Goal: Task Accomplishment & Management: Complete application form

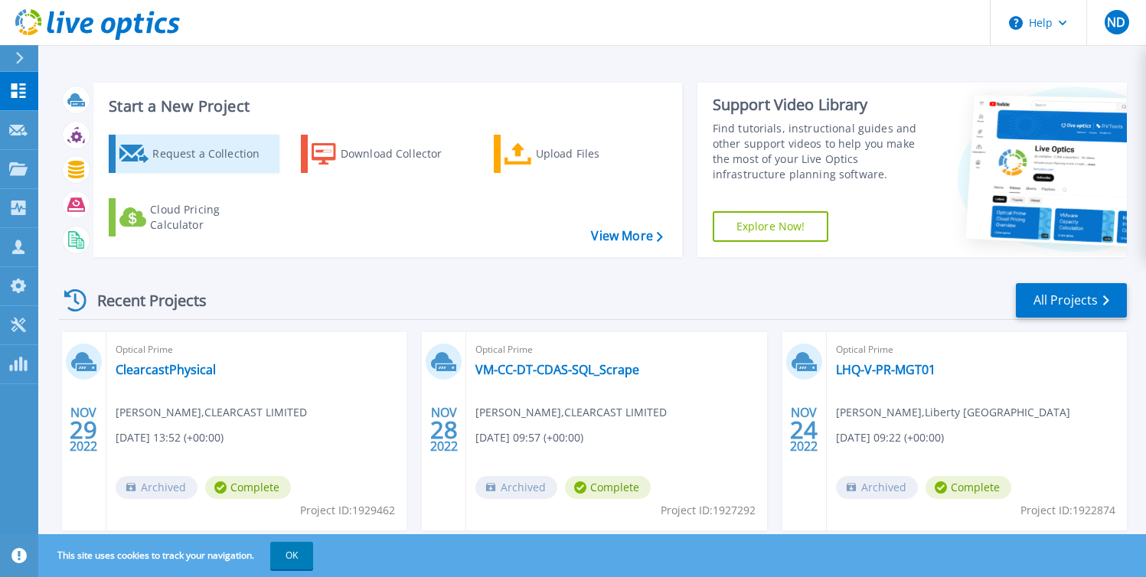
click at [181, 139] on div "Request a Collection" at bounding box center [213, 154] width 122 height 31
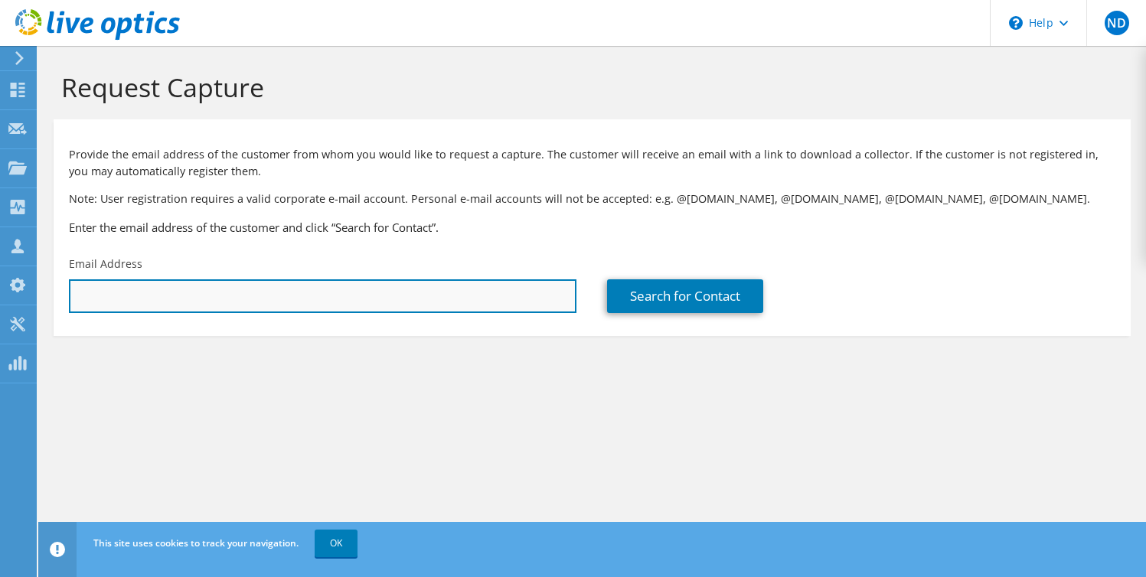
click at [152, 288] on input "text" at bounding box center [322, 296] width 507 height 34
paste input "[PERSON_NAME][EMAIL_ADDRESS][PERSON_NAME][DOMAIN_NAME]"
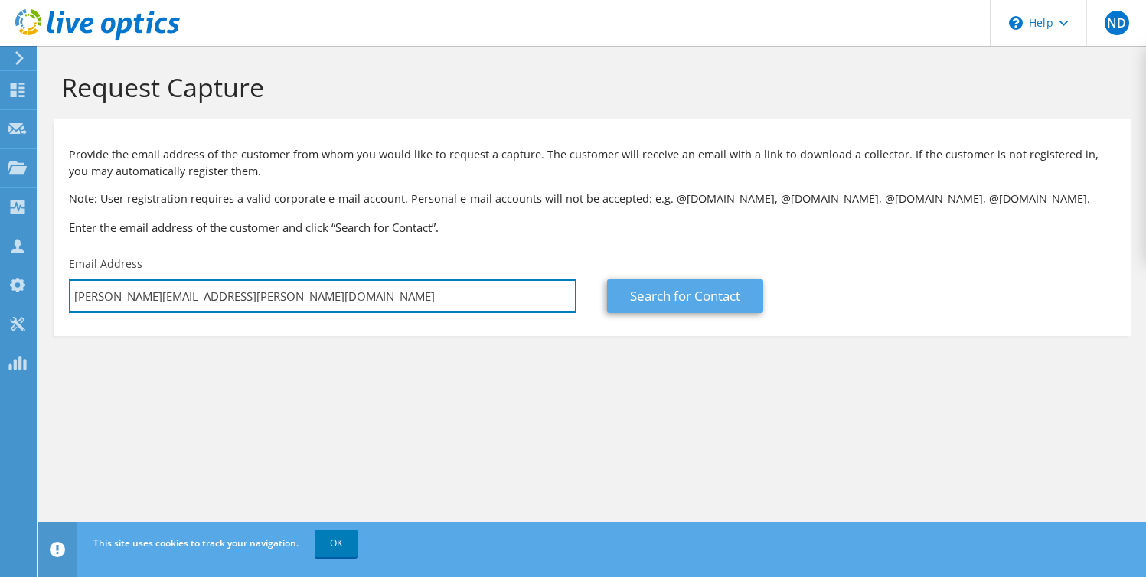
type input "[PERSON_NAME][EMAIL_ADDRESS][PERSON_NAME][DOMAIN_NAME]"
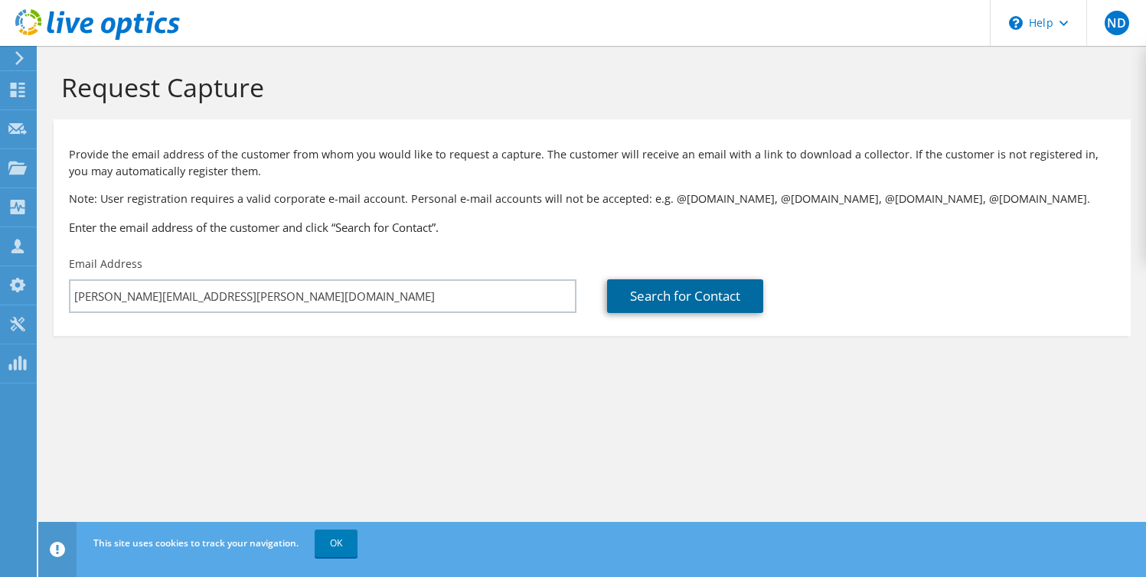
click at [677, 287] on link "Search for Contact" at bounding box center [685, 296] width 156 height 34
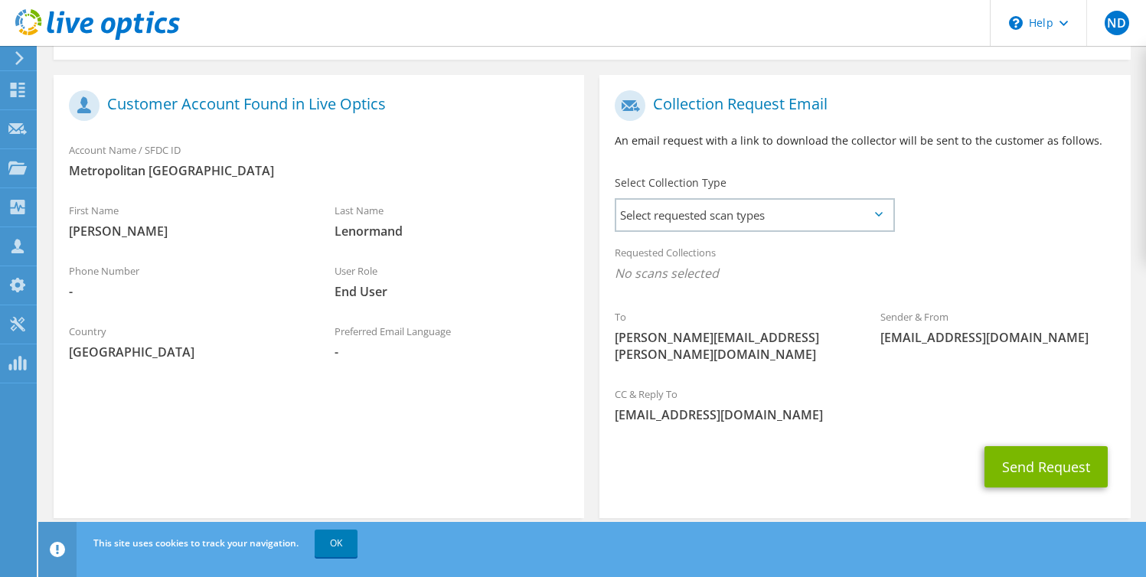
scroll to position [278, 0]
click at [881, 207] on span "Select requested scan types" at bounding box center [754, 213] width 276 height 31
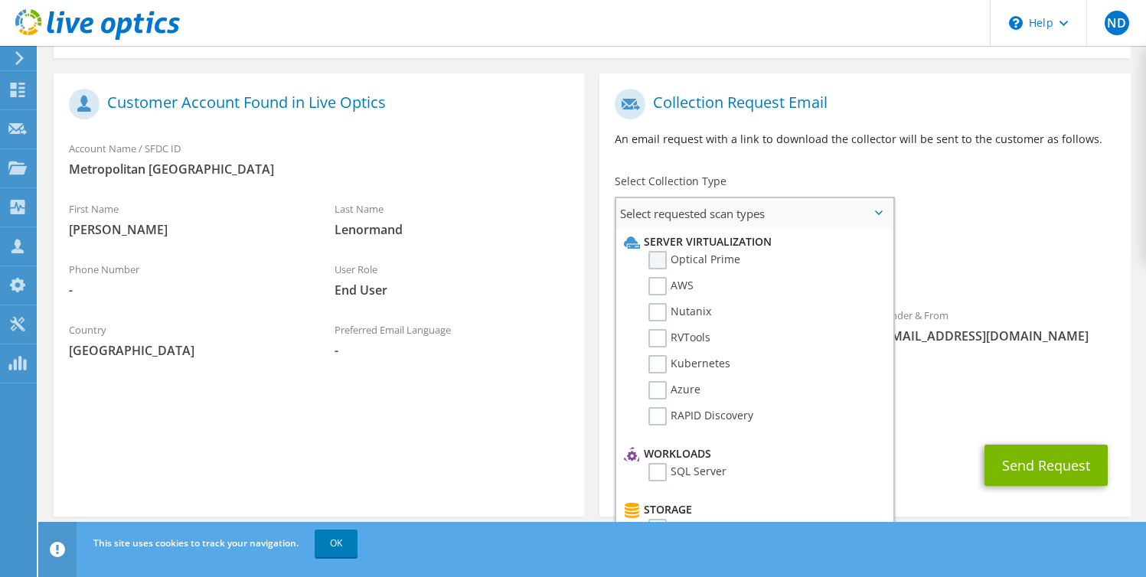
click at [662, 261] on label "Optical Prime" at bounding box center [694, 260] width 92 height 18
click at [0, 0] on input "Optical Prime" at bounding box center [0, 0] width 0 height 0
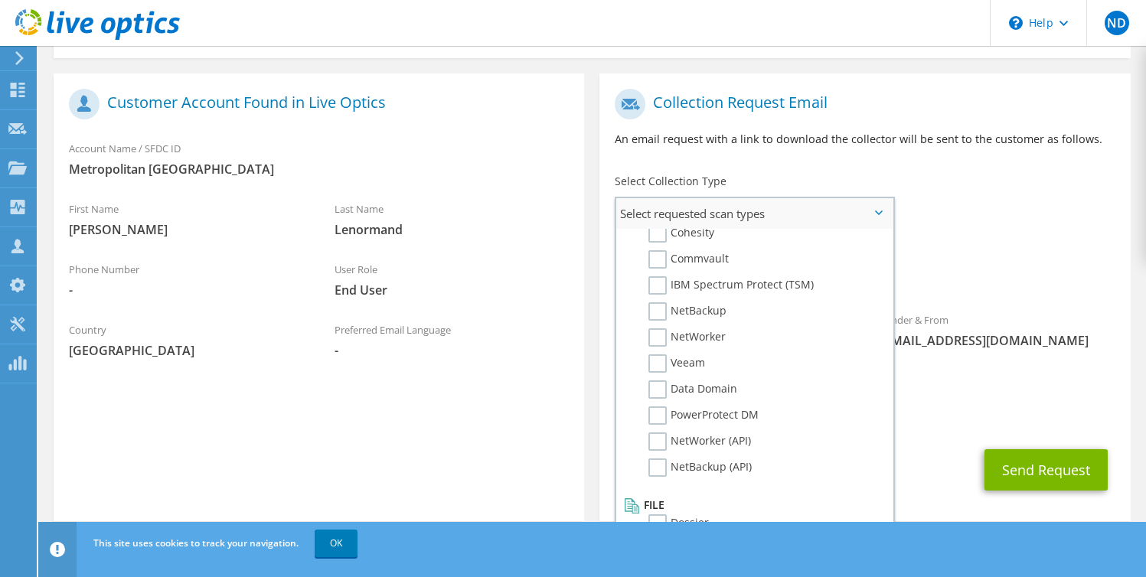
scroll to position [728, 0]
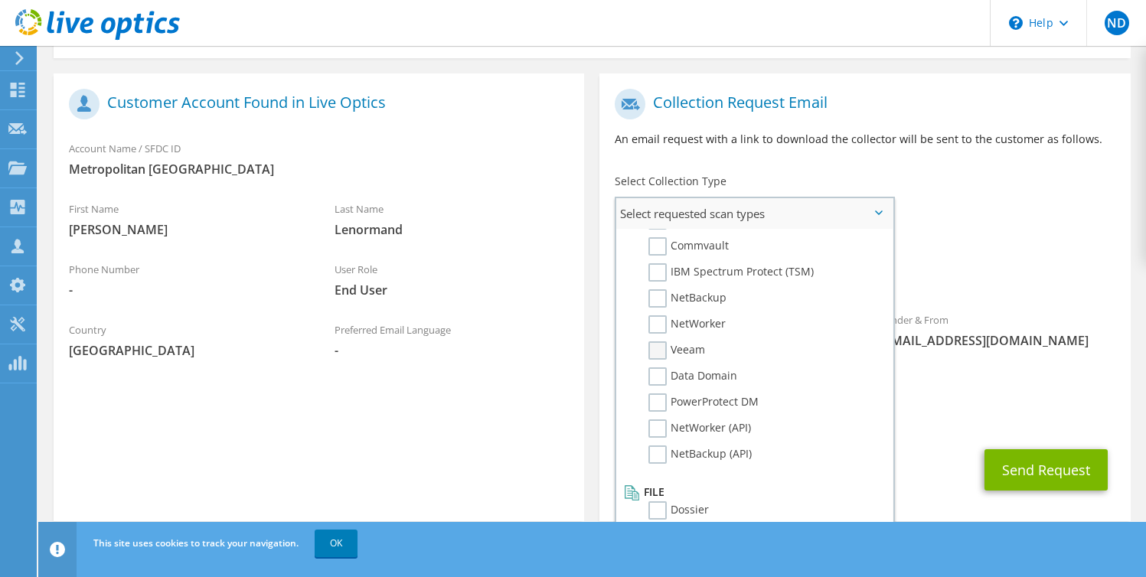
click at [658, 346] on label "Veeam" at bounding box center [676, 350] width 57 height 18
click at [0, 0] on input "Veeam" at bounding box center [0, 0] width 0 height 0
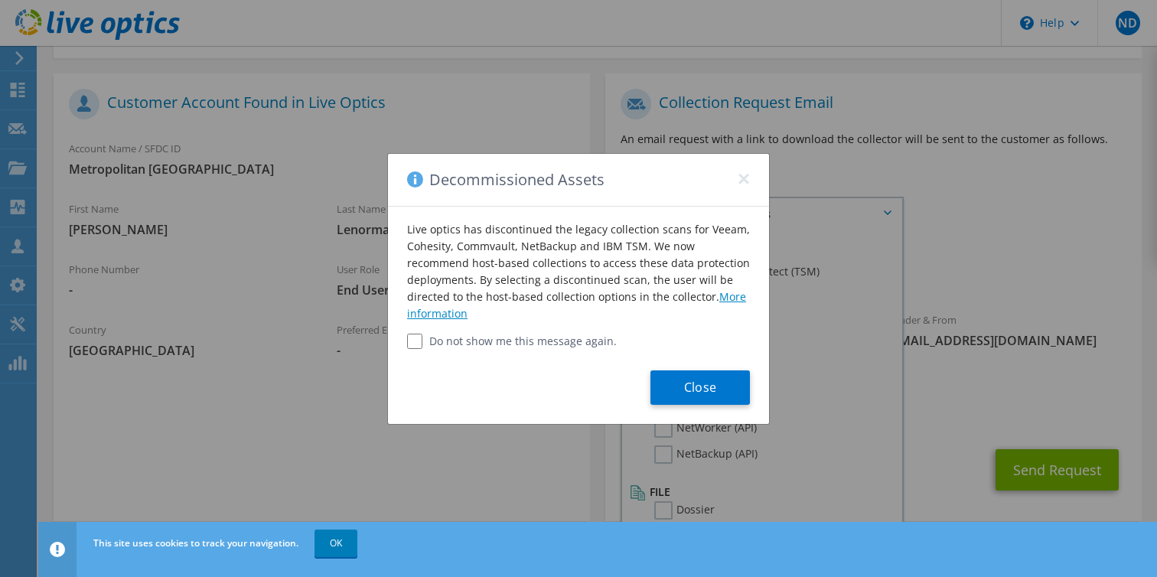
click at [422, 310] on link "More information" at bounding box center [576, 304] width 339 height 31
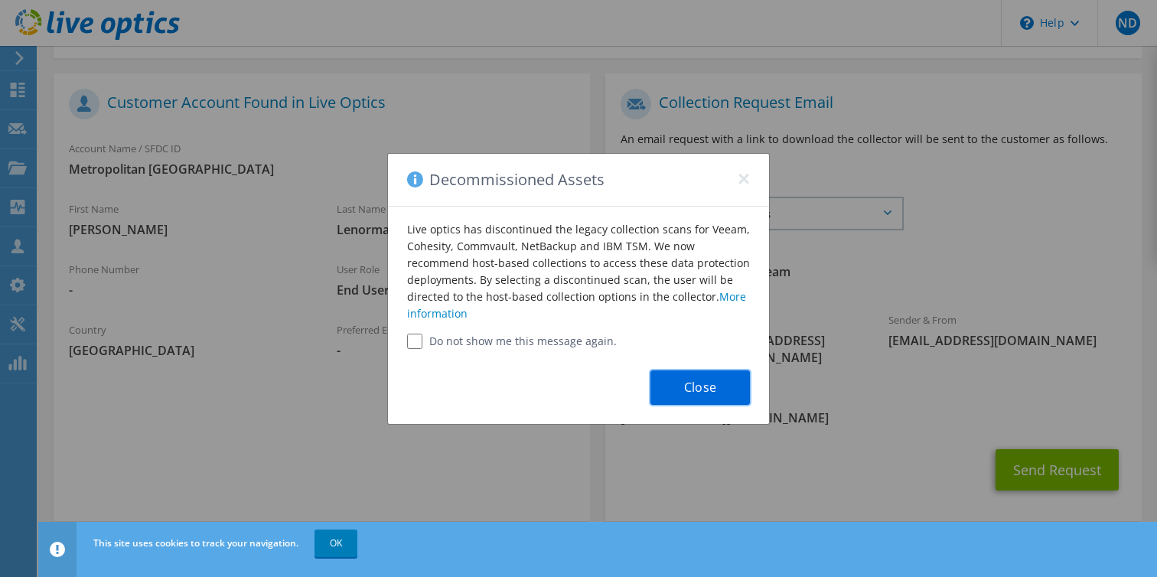
click at [702, 380] on button "Close" at bounding box center [699, 387] width 99 height 34
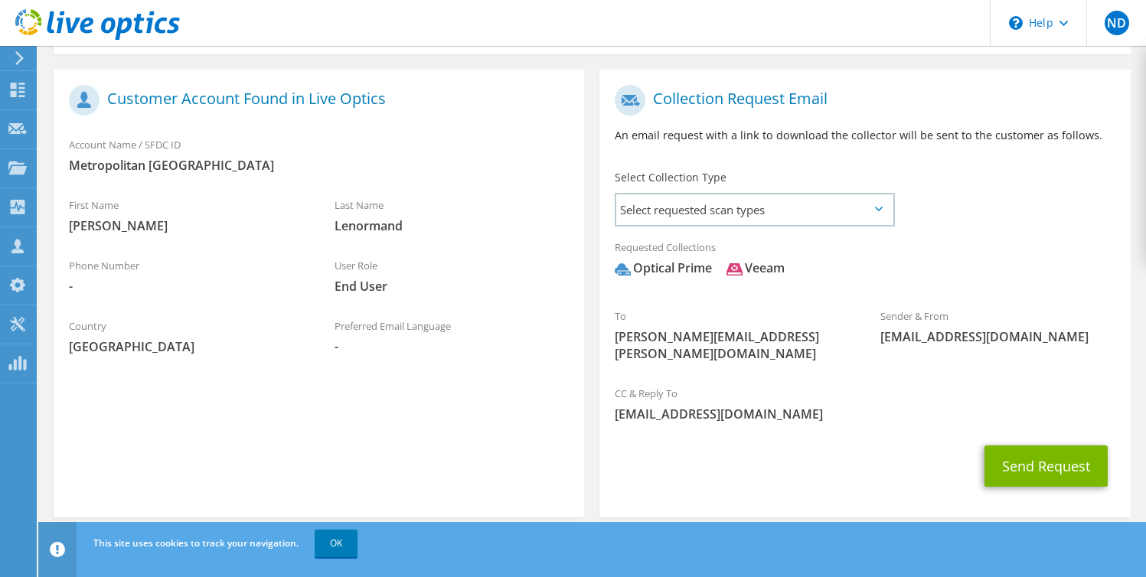
scroll to position [282, 0]
click at [807, 214] on span "Select requested scan types" at bounding box center [754, 209] width 276 height 31
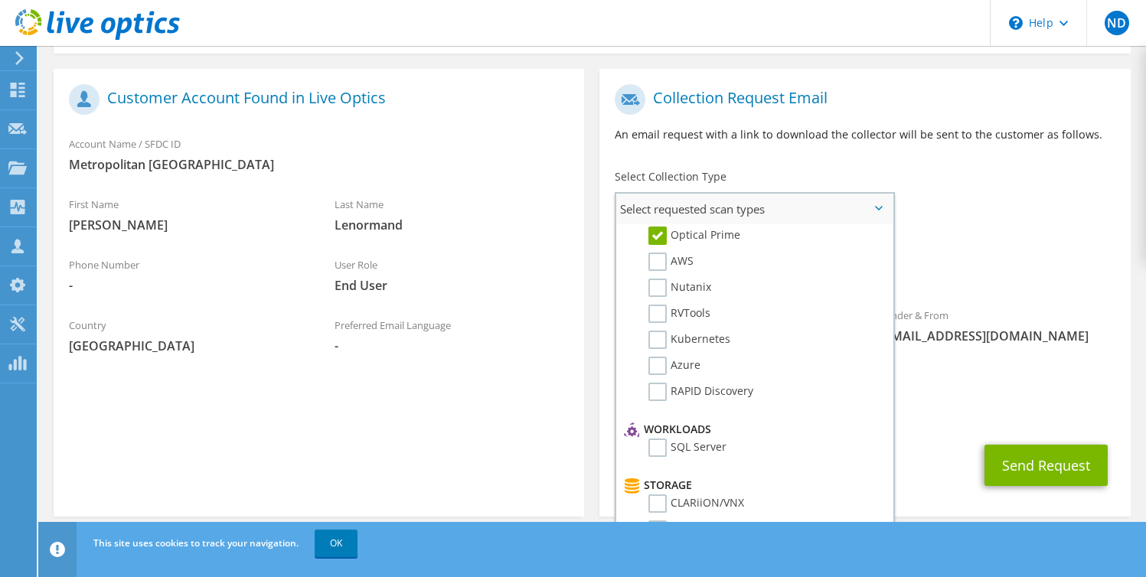
scroll to position [0, 0]
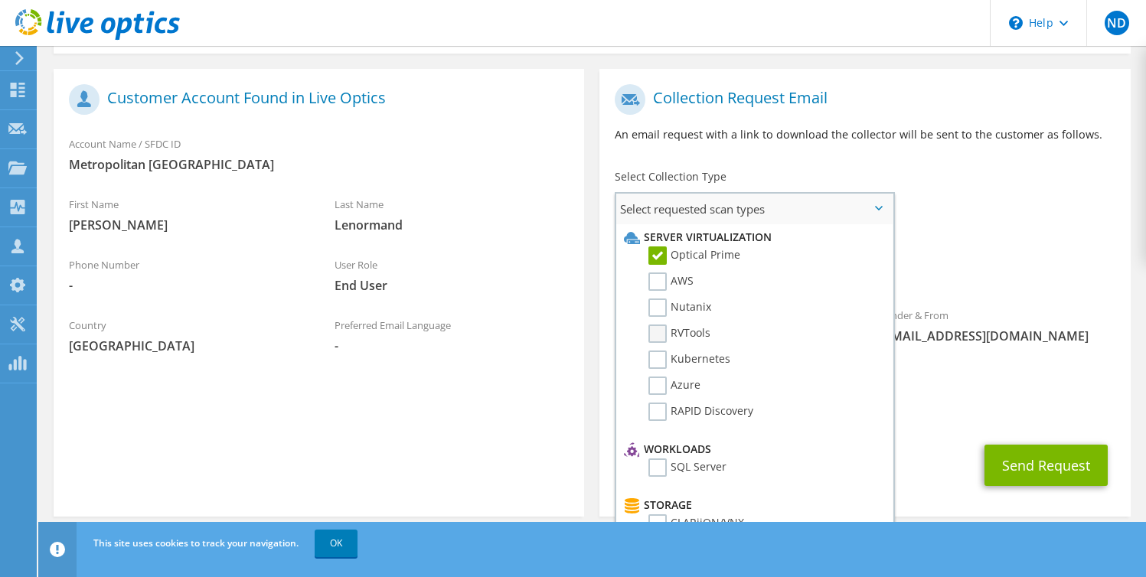
click at [664, 341] on label "RVTools" at bounding box center [679, 333] width 62 height 18
click at [0, 0] on input "RVTools" at bounding box center [0, 0] width 0 height 0
drag, startPoint x: 656, startPoint y: 360, endPoint x: 655, endPoint y: 371, distance: 10.7
click at [657, 360] on label "Kubernetes" at bounding box center [689, 360] width 82 height 18
click at [0, 0] on input "Kubernetes" at bounding box center [0, 0] width 0 height 0
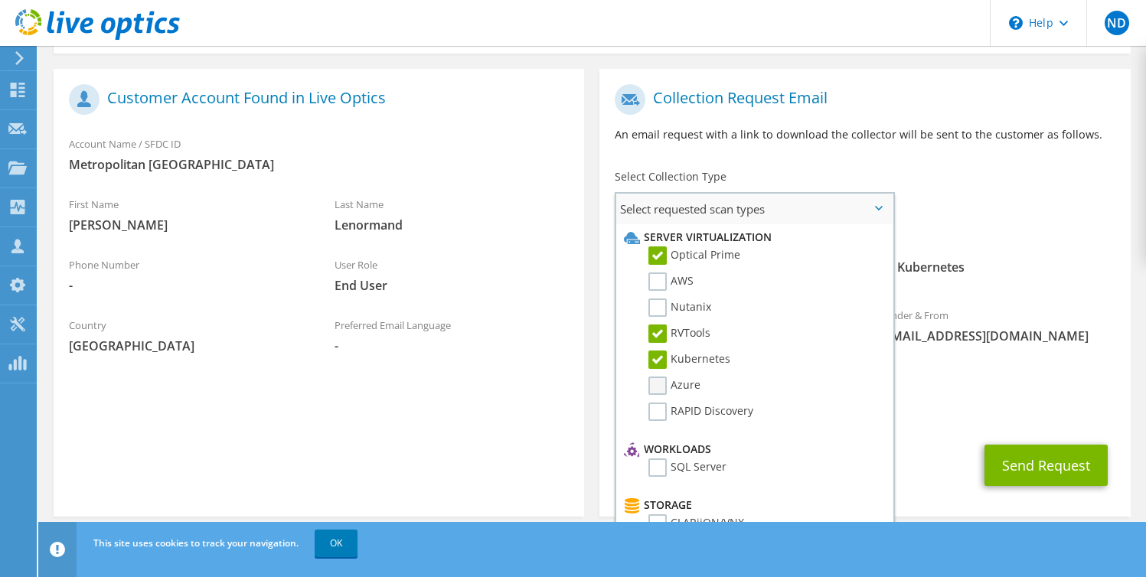
click at [656, 384] on label "Azure" at bounding box center [674, 386] width 52 height 18
click at [0, 0] on input "Azure" at bounding box center [0, 0] width 0 height 0
click at [660, 282] on label "AWS" at bounding box center [670, 281] width 45 height 18
click at [0, 0] on input "AWS" at bounding box center [0, 0] width 0 height 0
click at [986, 191] on div "To [PERSON_NAME][EMAIL_ADDRESS][PERSON_NAME][DOMAIN_NAME] Sender & From [EMAIL_…" at bounding box center [864, 227] width 530 height 300
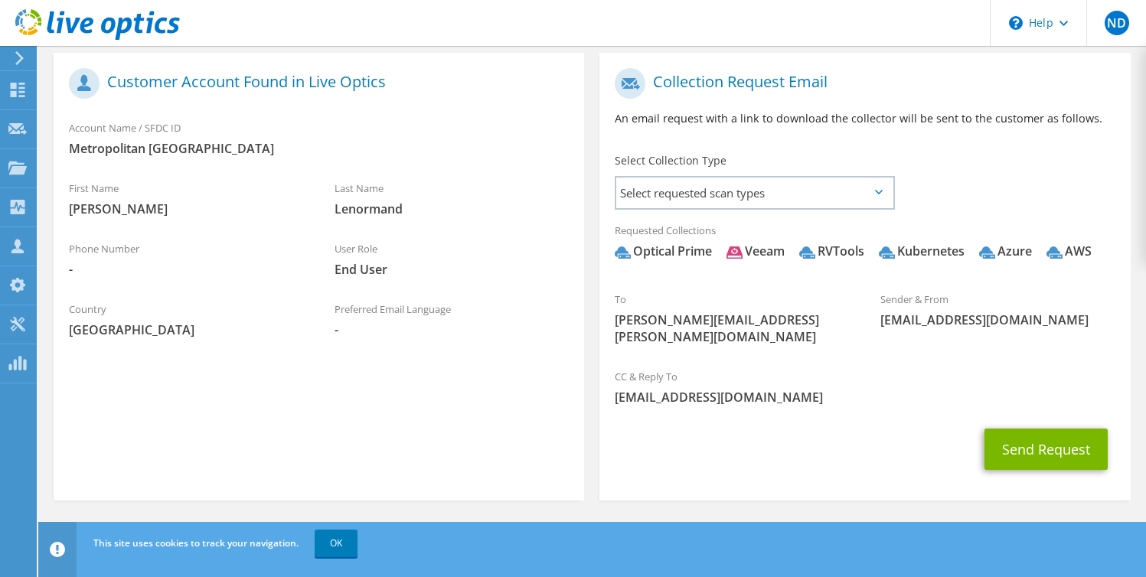
scroll to position [307, 0]
click at [1066, 442] on button "Send Request" at bounding box center [1045, 449] width 123 height 41
